Goal: Information Seeking & Learning: Check status

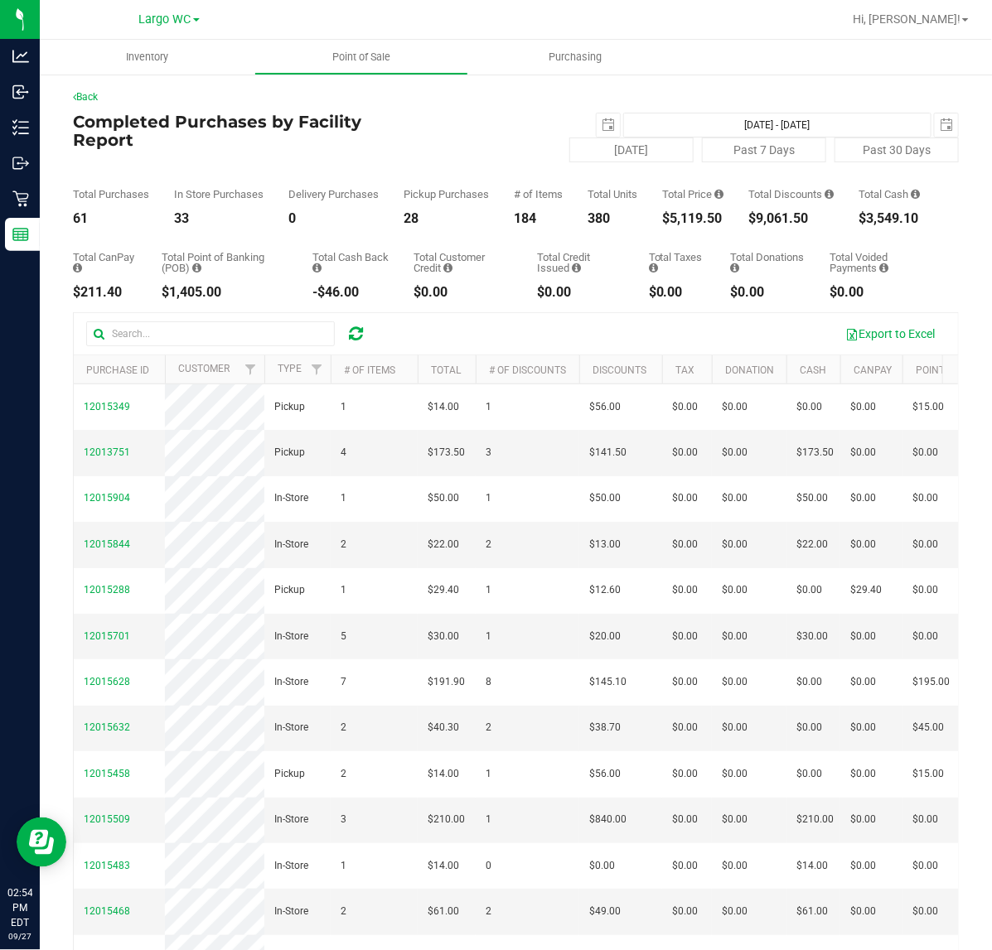
click at [875, 292] on div "Total Voided Payments $0.00" at bounding box center [881, 275] width 104 height 47
click at [718, 225] on div "$5,409.65" at bounding box center [692, 218] width 61 height 13
click at [685, 225] on div "$5,409.65" at bounding box center [692, 218] width 61 height 13
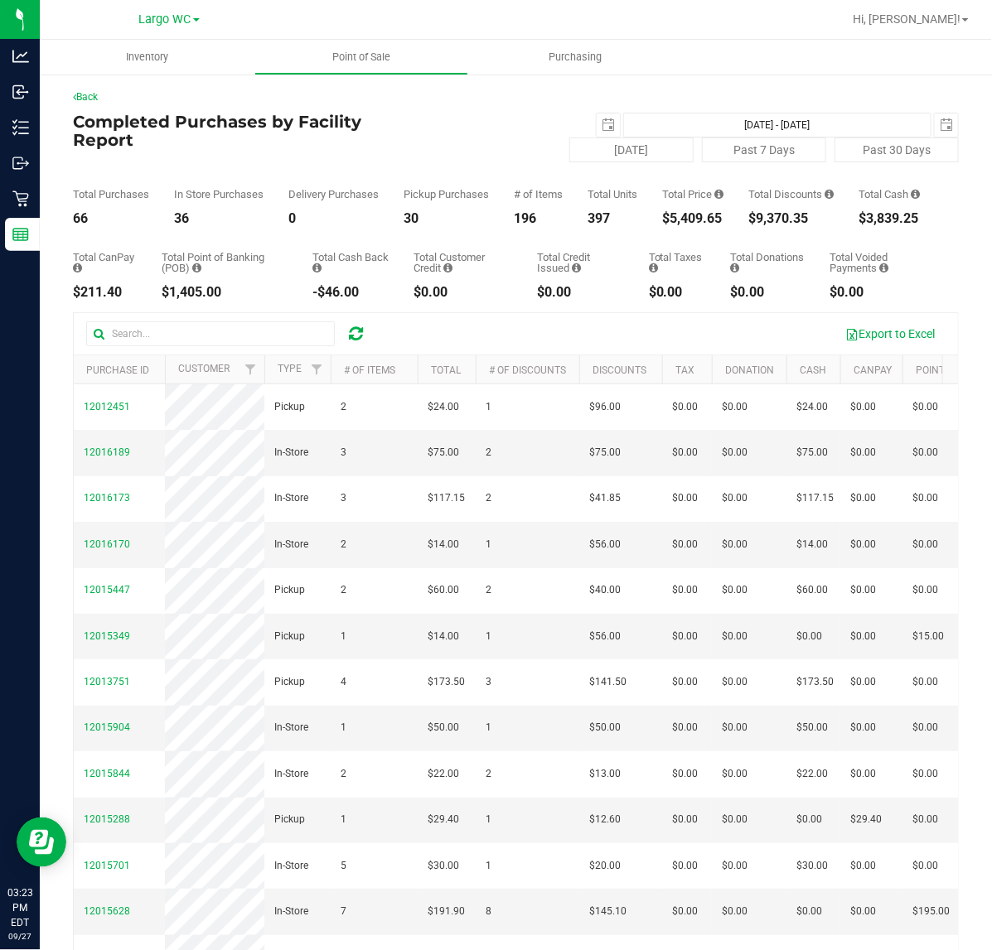
click at [685, 225] on div "$5,409.65" at bounding box center [692, 218] width 61 height 13
click at [699, 221] on div "Total Price $5,409.65" at bounding box center [692, 207] width 61 height 36
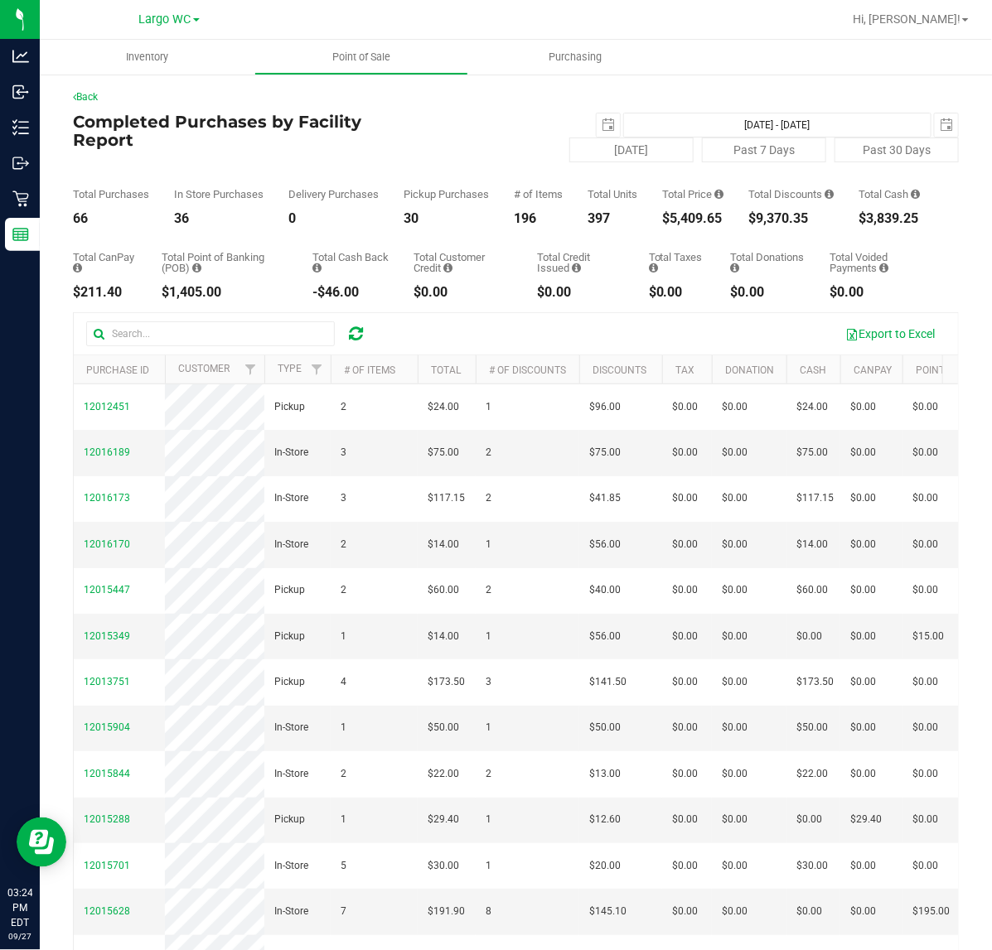
click at [699, 221] on div "Total Price $5,409.65" at bounding box center [692, 207] width 61 height 36
click at [682, 239] on div "Total CanPay $211.40 Total Point of Banking (POB) $1,405.00 Total Cash Back -$4…" at bounding box center [516, 262] width 886 height 74
click at [682, 225] on div "$5,409.65" at bounding box center [692, 218] width 61 height 13
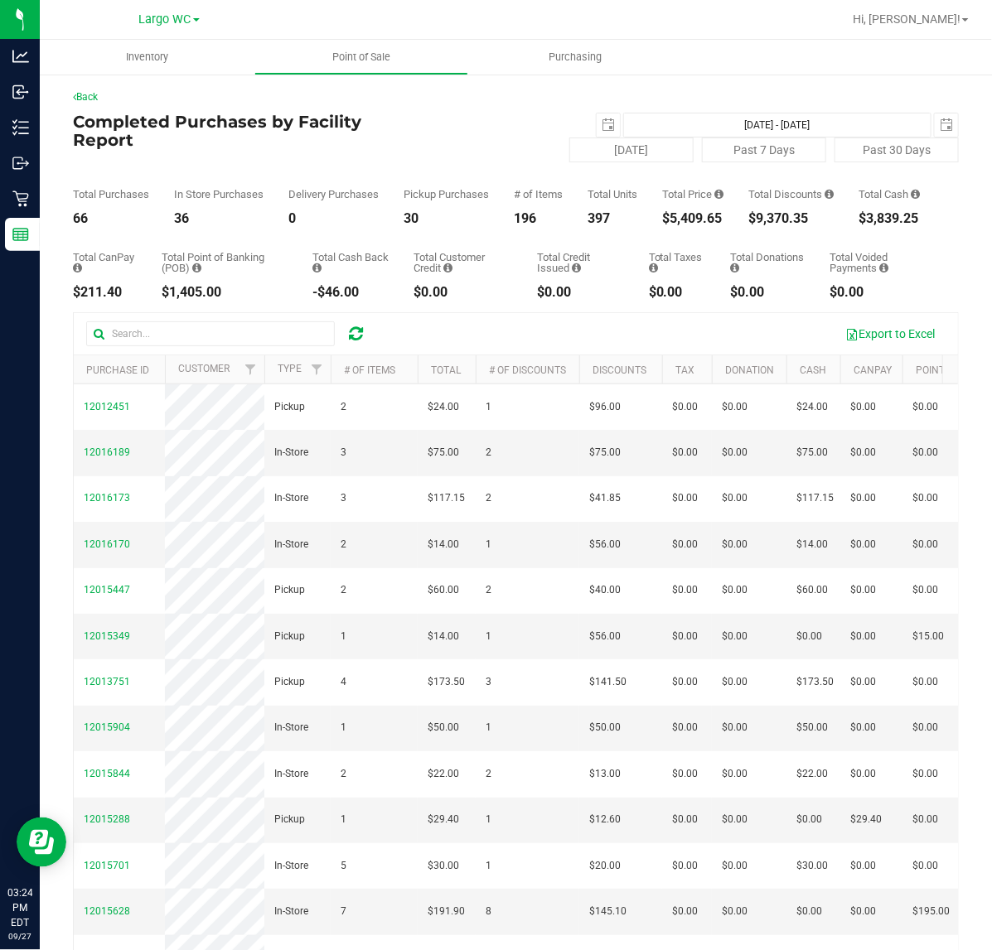
click at [682, 225] on div "$5,409.65" at bounding box center [692, 218] width 61 height 13
click at [725, 225] on div "Total Purchases 66 In Store Purchases 36 Delivery Purchases 0 Pickup Purchases …" at bounding box center [516, 193] width 886 height 63
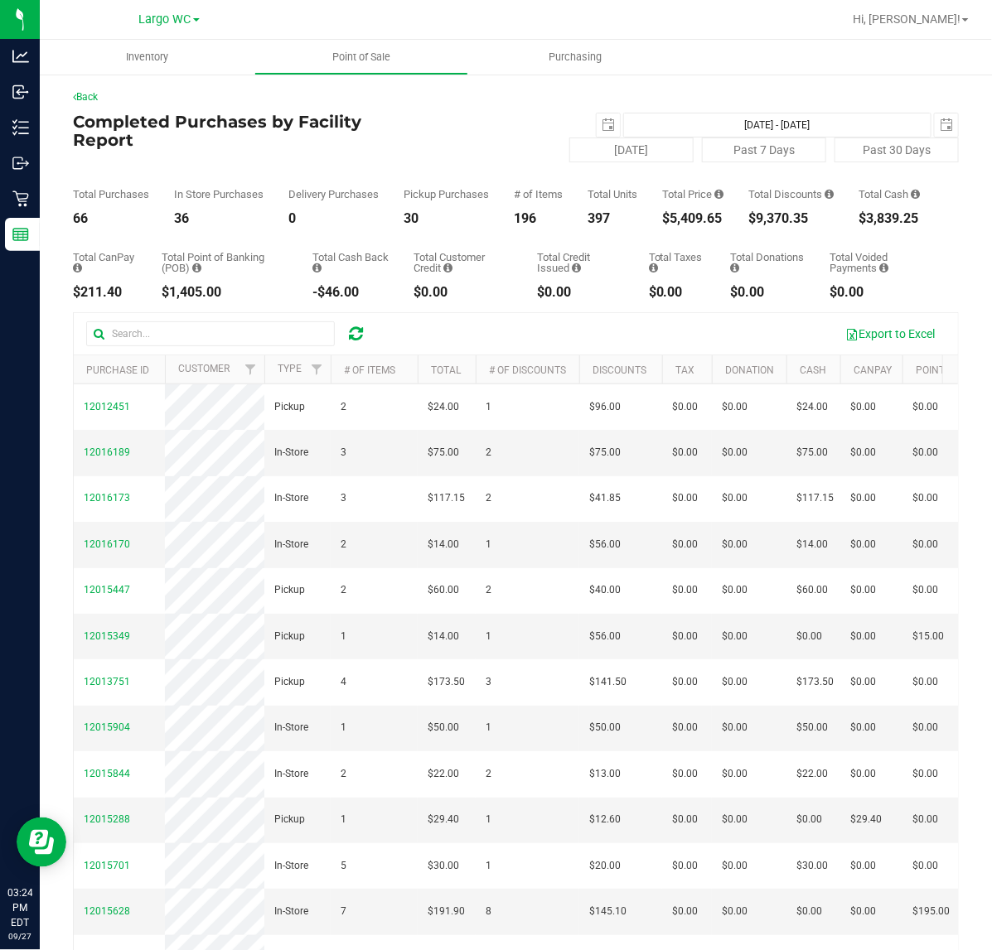
click at [702, 225] on div "$5,409.65" at bounding box center [692, 218] width 61 height 13
click at [610, 213] on div "Total Units 397" at bounding box center [613, 207] width 50 height 36
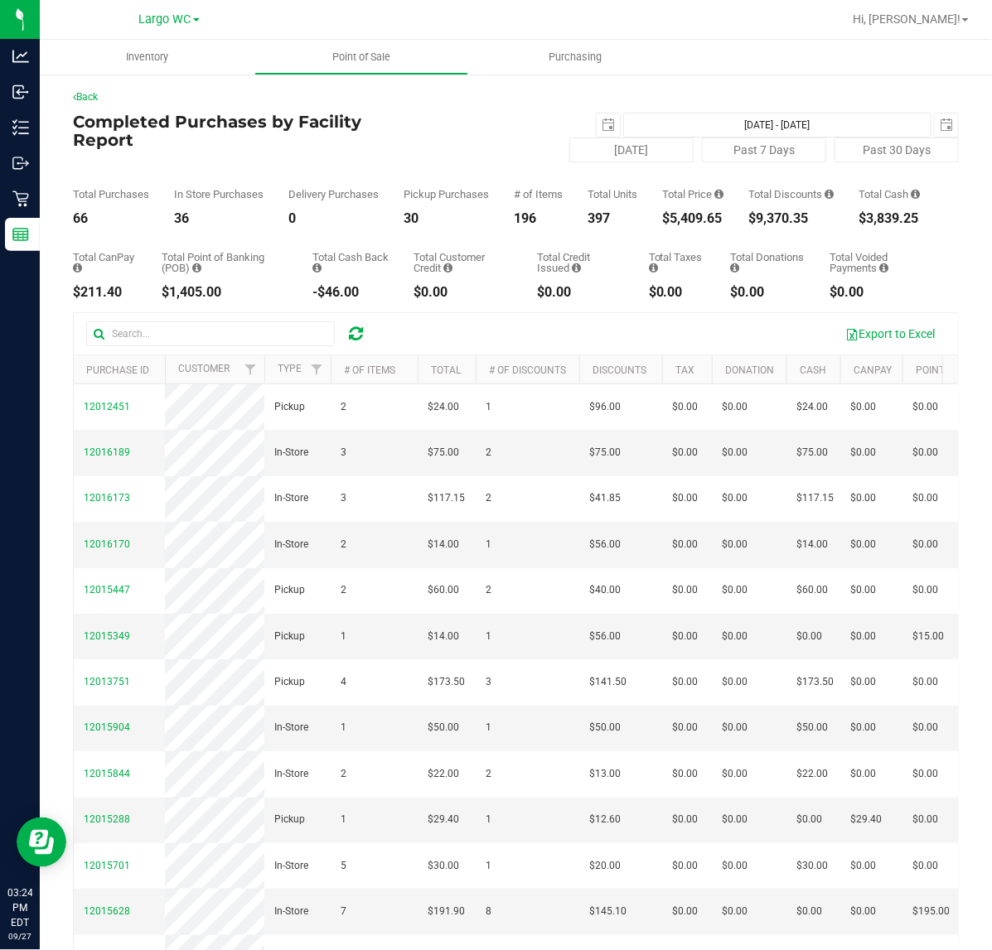
click at [610, 213] on div "Total Units 397" at bounding box center [613, 207] width 50 height 36
drag, startPoint x: 610, startPoint y: 213, endPoint x: 591, endPoint y: 220, distance: 20.2
click at [609, 213] on div "Total Units 397" at bounding box center [613, 207] width 50 height 36
click at [591, 220] on div "Total Units 397" at bounding box center [613, 207] width 50 height 36
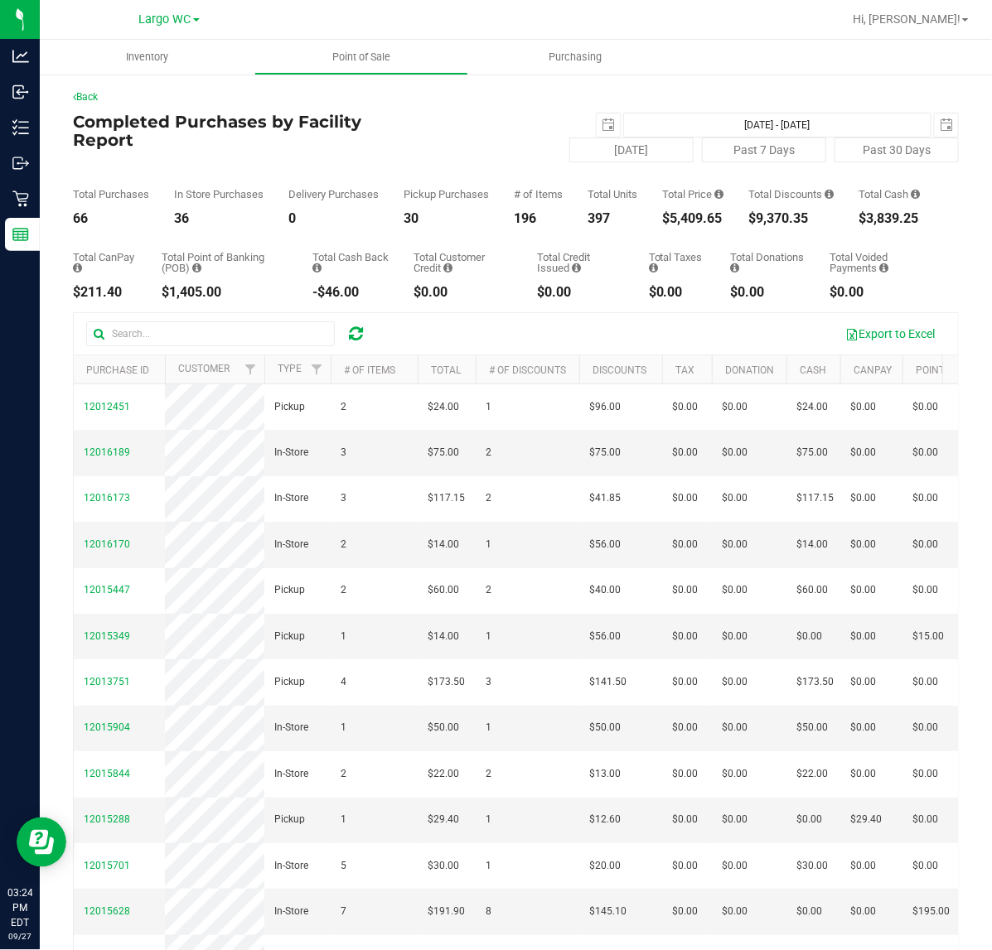
click at [501, 225] on div "Total Purchases 66 In Store Purchases 36 Delivery Purchases 0 Pickup Purchases …" at bounding box center [516, 193] width 886 height 63
click at [514, 225] on div "196" at bounding box center [538, 218] width 49 height 13
click at [413, 217] on div "Pickup Purchases 30" at bounding box center [446, 207] width 85 height 36
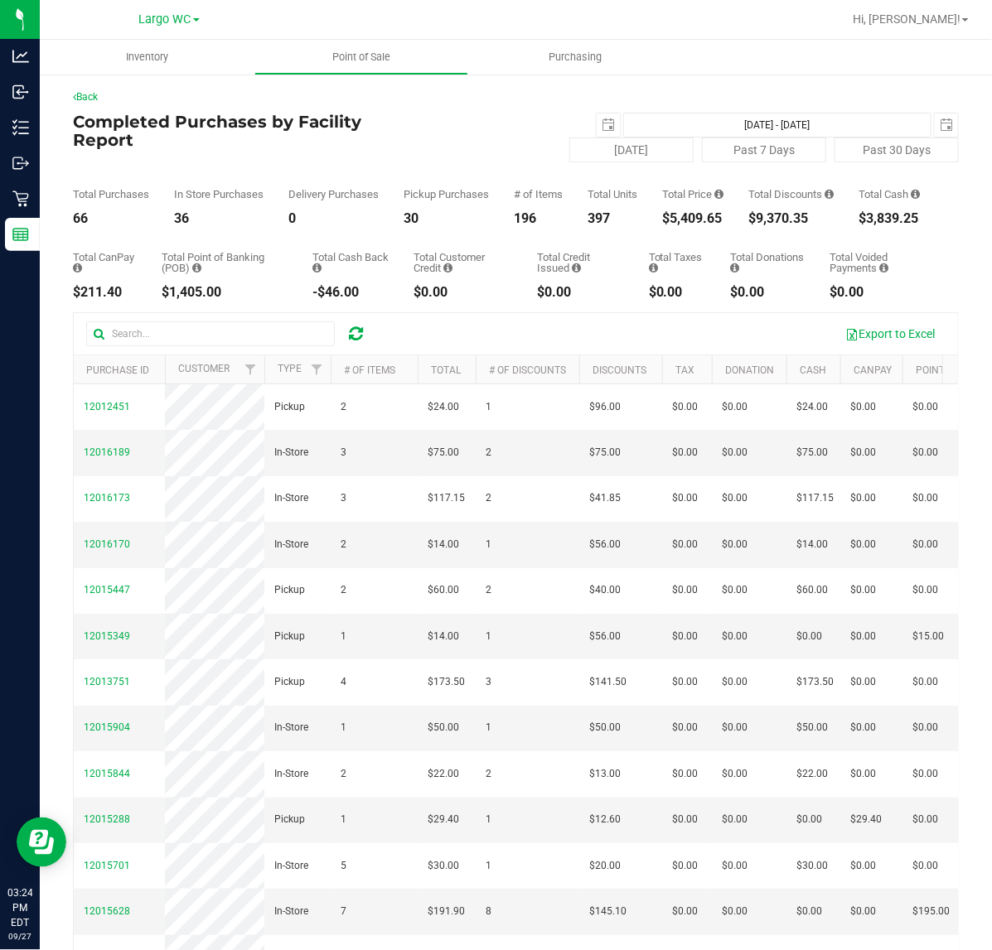
click at [408, 221] on div "Pickup Purchases 30" at bounding box center [446, 207] width 85 height 36
click at [407, 222] on div "30" at bounding box center [446, 218] width 85 height 13
drag, startPoint x: 407, startPoint y: 222, endPoint x: 342, endPoint y: 243, distance: 67.9
click at [404, 225] on div "30" at bounding box center [446, 218] width 85 height 13
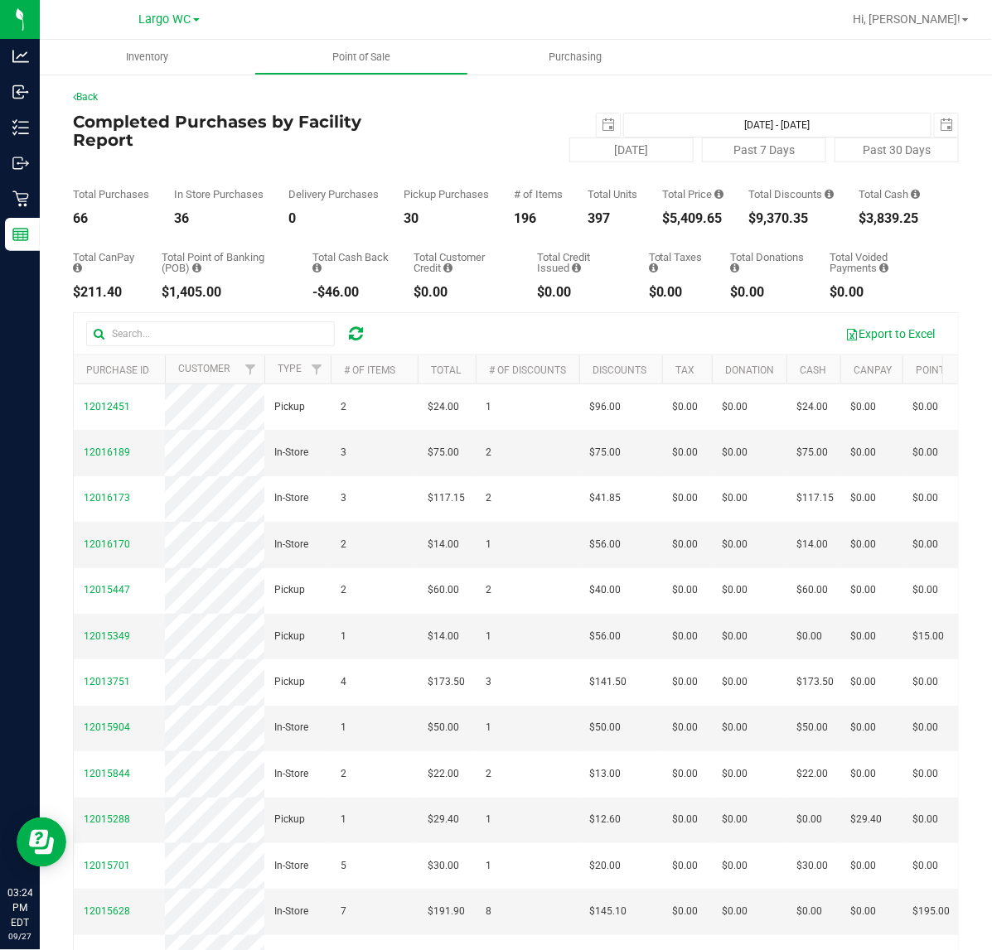
click at [89, 225] on div "66" at bounding box center [111, 218] width 76 height 13
click at [409, 222] on div "30" at bounding box center [446, 218] width 85 height 13
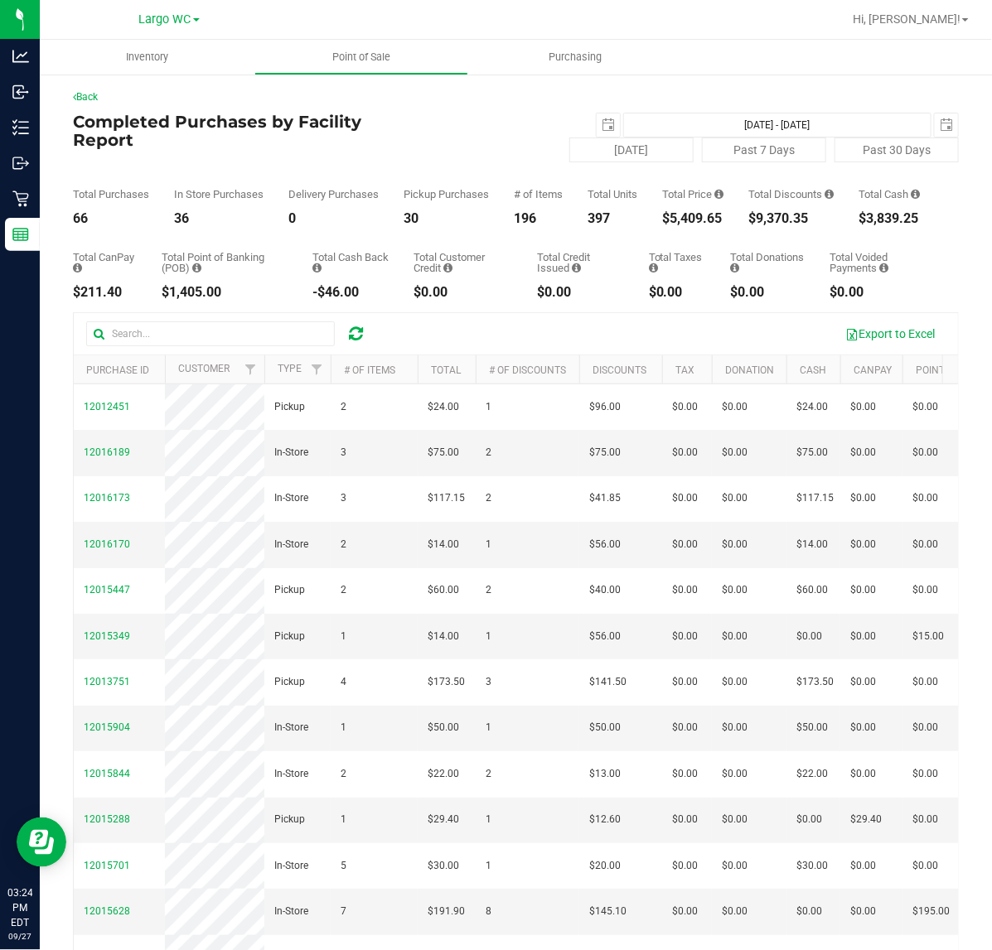
click at [409, 222] on div "30" at bounding box center [446, 218] width 85 height 13
click at [471, 225] on div "30" at bounding box center [446, 218] width 85 height 13
click at [410, 225] on div "30" at bounding box center [446, 218] width 85 height 13
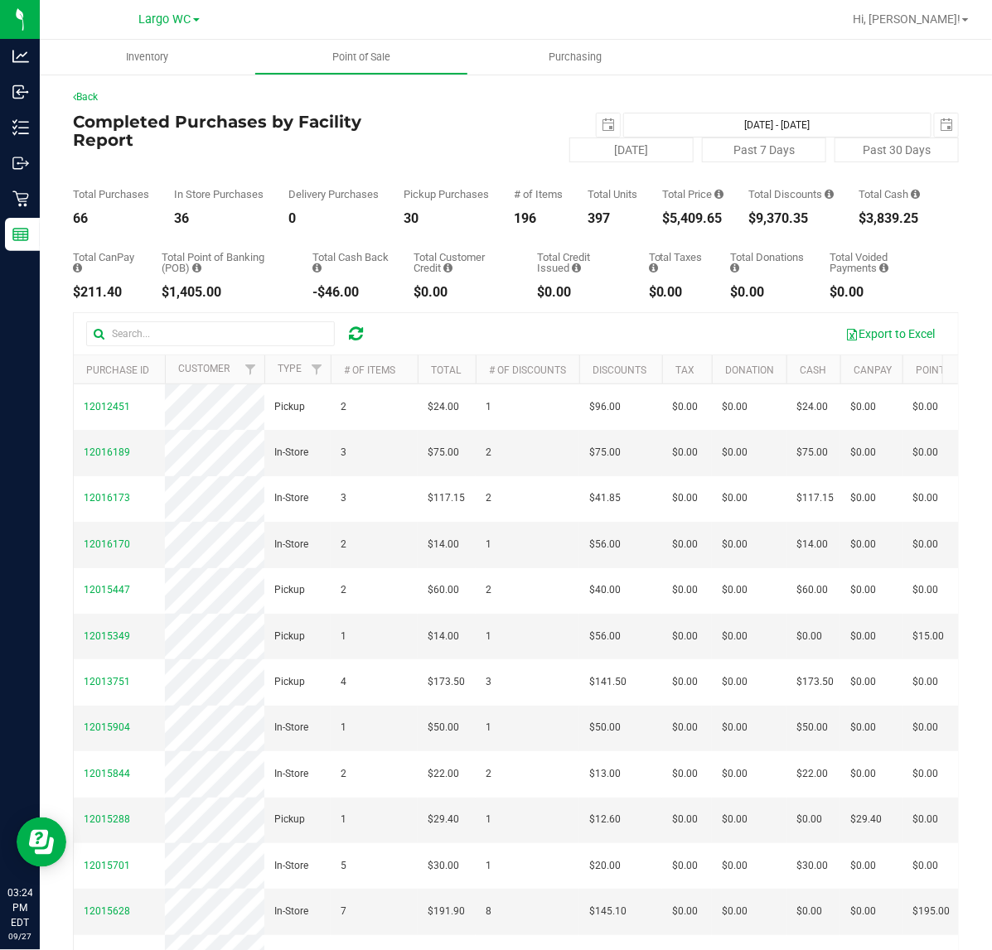
click at [515, 225] on div "196" at bounding box center [538, 218] width 49 height 13
click at [398, 225] on div "Total Purchases 66 In Store Purchases 36 Delivery Purchases 0 Pickup Purchases …" at bounding box center [516, 193] width 886 height 63
click at [409, 225] on div "30" at bounding box center [446, 218] width 85 height 13
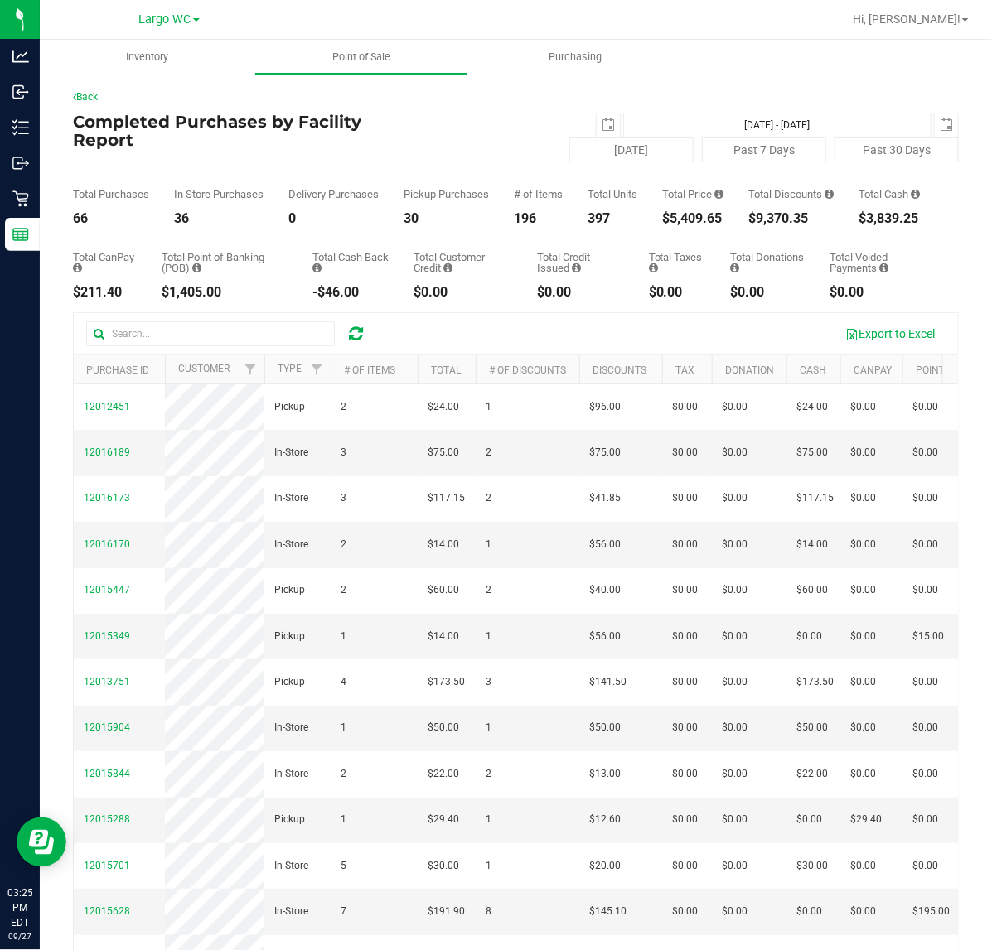
click at [409, 225] on div "30" at bounding box center [446, 218] width 85 height 13
click at [530, 225] on div "196" at bounding box center [538, 218] width 49 height 13
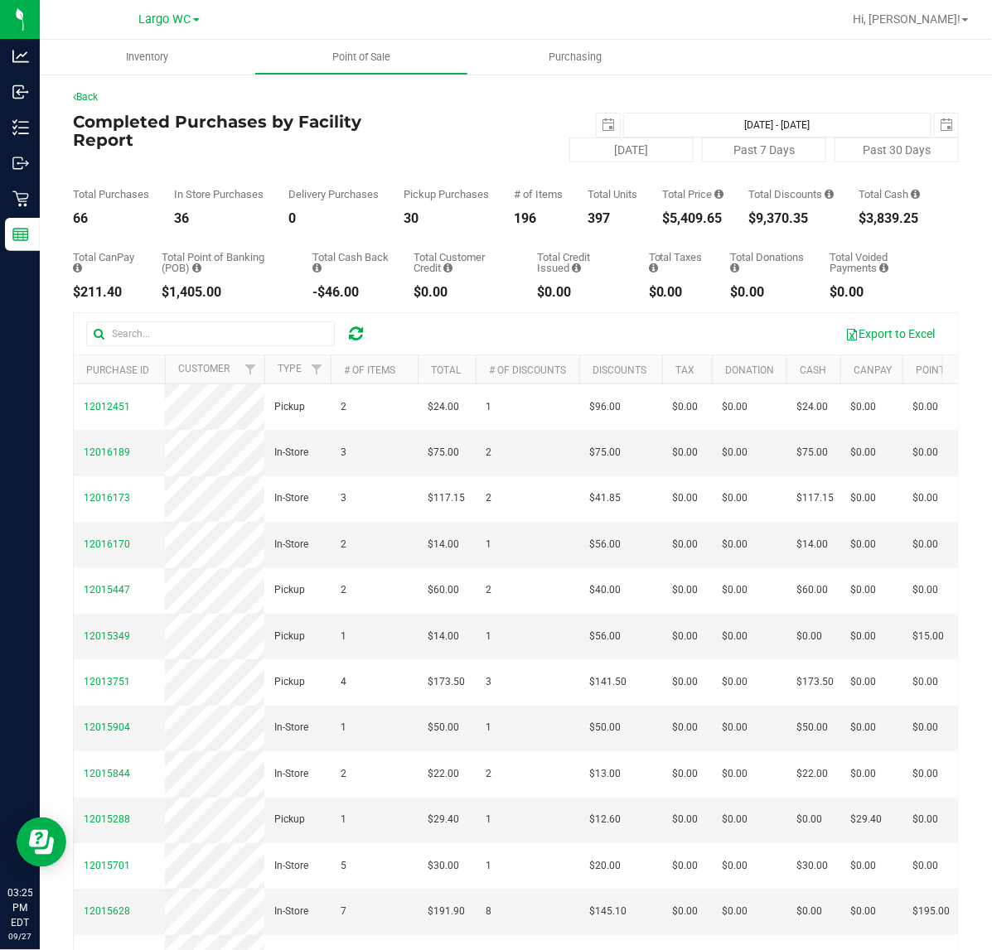
click at [530, 225] on div "196" at bounding box center [538, 218] width 49 height 13
click at [665, 225] on div "$5,409.65" at bounding box center [692, 218] width 61 height 13
click at [668, 225] on div "$5,409.65" at bounding box center [692, 218] width 61 height 13
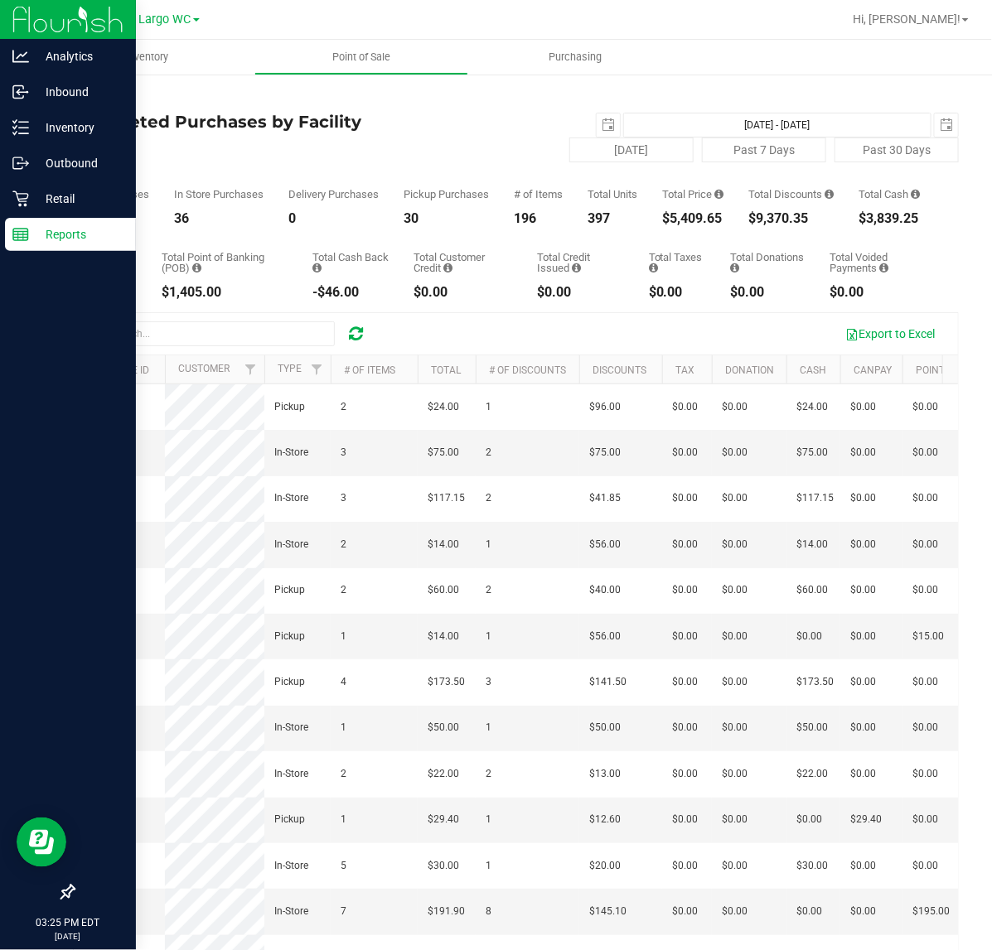
click at [23, 221] on div "Reports" at bounding box center [70, 234] width 131 height 33
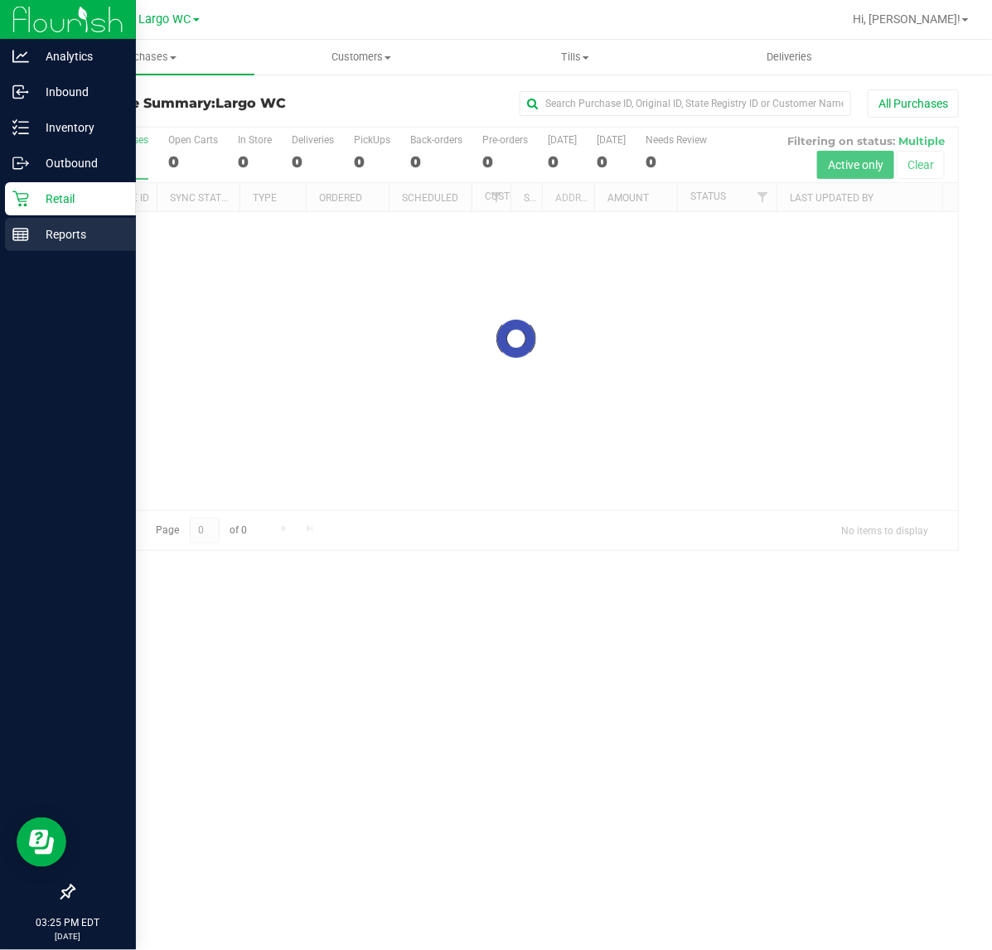
click at [19, 226] on icon at bounding box center [20, 234] width 17 height 17
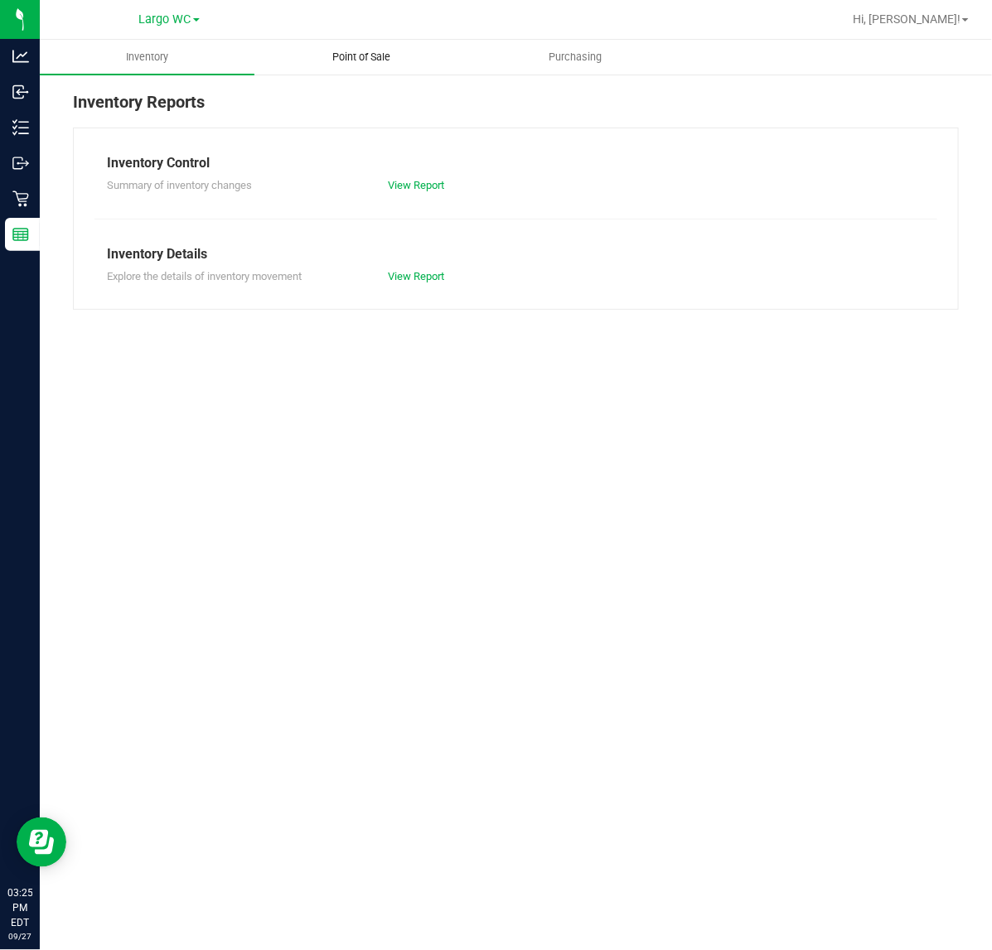
click at [338, 50] on span "Point of Sale" at bounding box center [361, 57] width 103 height 15
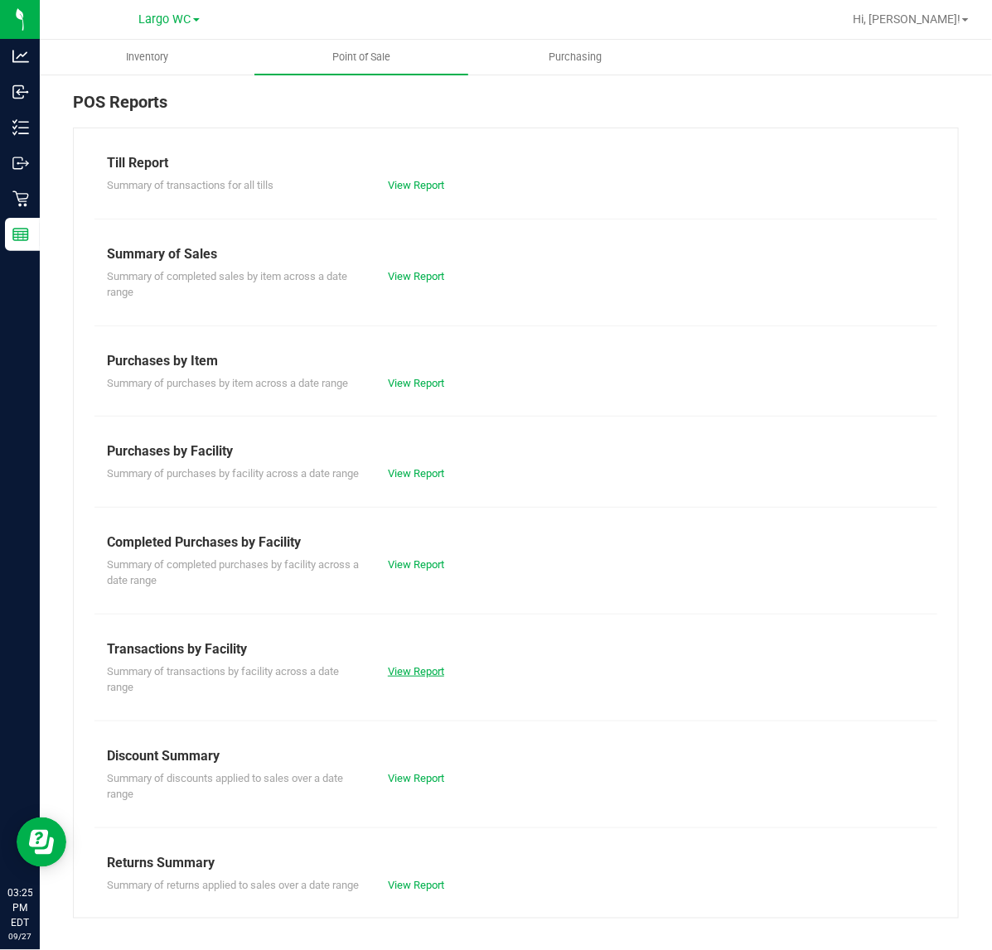
click at [418, 678] on link "View Report" at bounding box center [416, 671] width 56 height 12
